Goal: Task Accomplishment & Management: Use online tool/utility

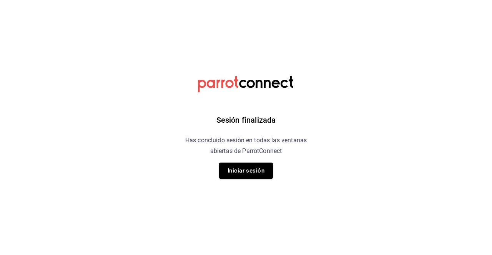
click at [234, 161] on div "Sesión finalizada Has concluido sesión en todas las ventanas abiertas de Parrot…" at bounding box center [246, 127] width 194 height 255
click at [244, 168] on button "Iniciar sesión" at bounding box center [246, 171] width 54 height 16
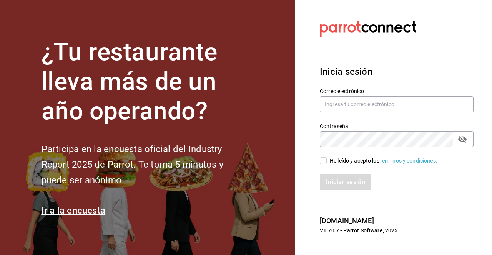
click at [244, 168] on h2 "Participa en la encuesta oficial del Industry Report 2025 de Parrot. Te toma 5 …" at bounding box center [144, 165] width 207 height 47
click at [337, 104] on input "text" at bounding box center [397, 104] width 154 height 16
type input "jesus.vazquez@grupocosteno.com"
click at [325, 162] on input "He leído y acepto los Términos y condiciones." at bounding box center [323, 160] width 7 height 7
checkbox input "true"
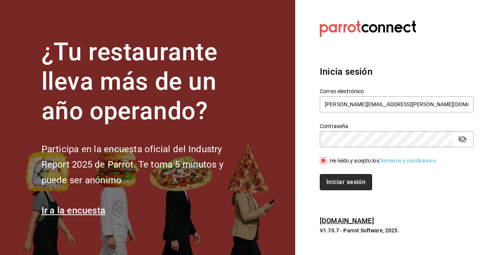
click at [339, 176] on button "Iniciar sesión" at bounding box center [346, 182] width 52 height 16
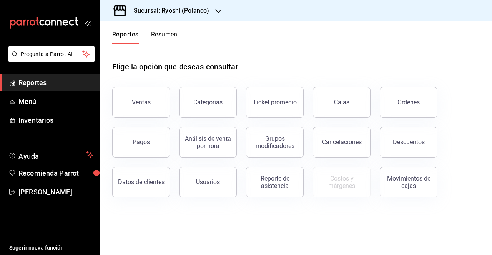
click at [207, 17] on div "Sucursal: Ryoshi (Polanco)" at bounding box center [165, 11] width 118 height 22
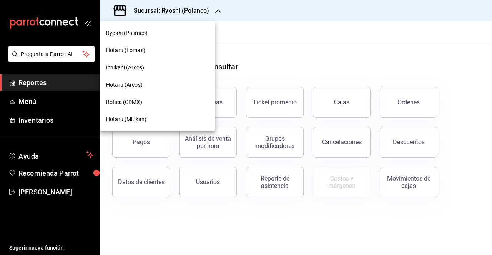
click at [150, 69] on div "Ichikani (Arcos)" at bounding box center [157, 68] width 103 height 8
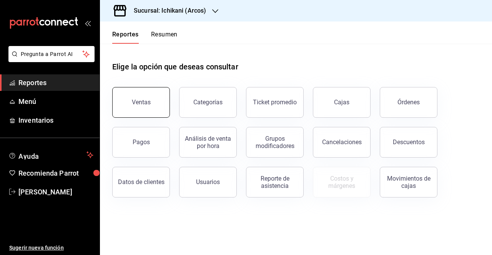
click at [138, 116] on button "Ventas" at bounding box center [141, 102] width 58 height 31
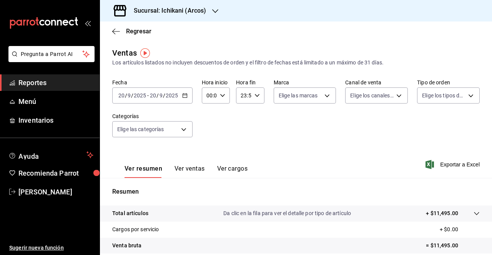
click at [183, 96] on icon "button" at bounding box center [184, 95] width 5 height 5
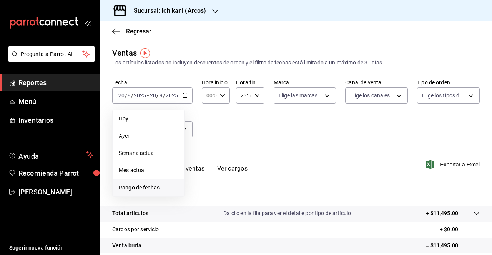
click at [147, 187] on span "Rango de fechas" at bounding box center [149, 188] width 60 height 8
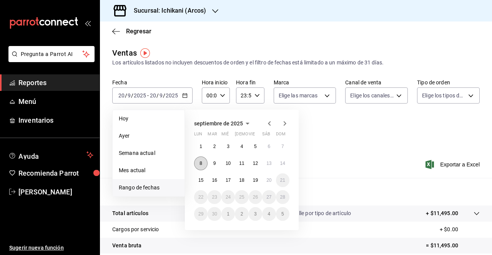
click at [197, 167] on button "8" at bounding box center [200, 164] width 13 height 14
click at [283, 159] on button "14" at bounding box center [282, 164] width 13 height 14
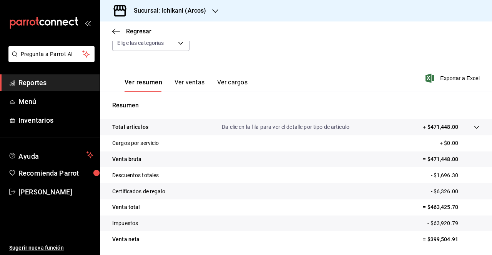
scroll to position [85, 0]
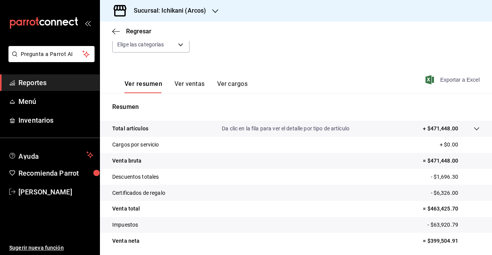
click at [442, 79] on span "Exportar a Excel" at bounding box center [453, 79] width 53 height 9
